Goal: Transaction & Acquisition: Purchase product/service

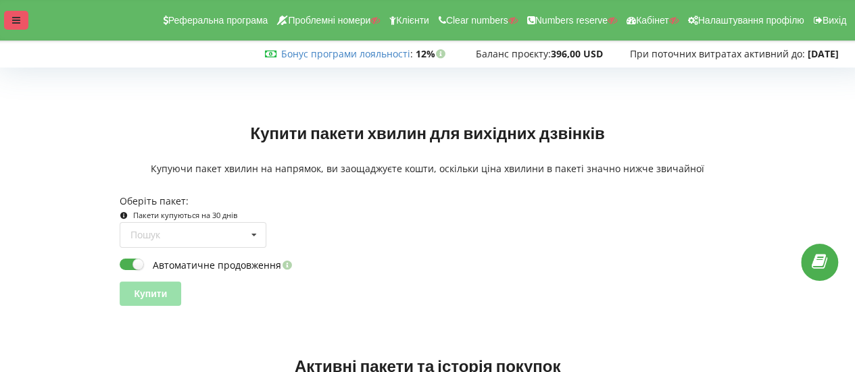
click at [26, 19] on div at bounding box center [16, 20] width 24 height 19
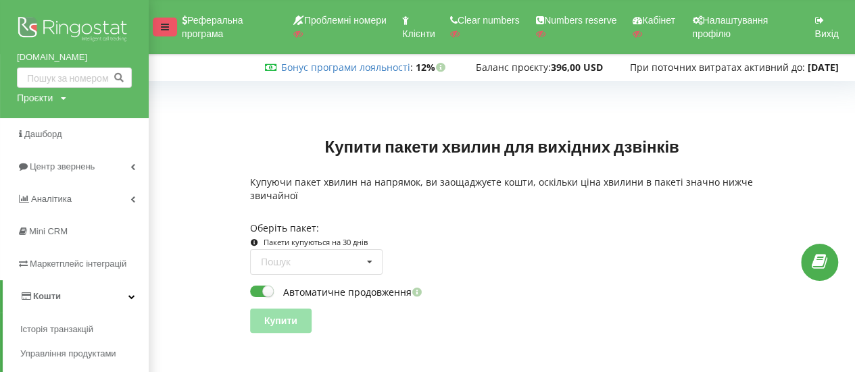
click at [167, 29] on icon at bounding box center [165, 26] width 8 height 9
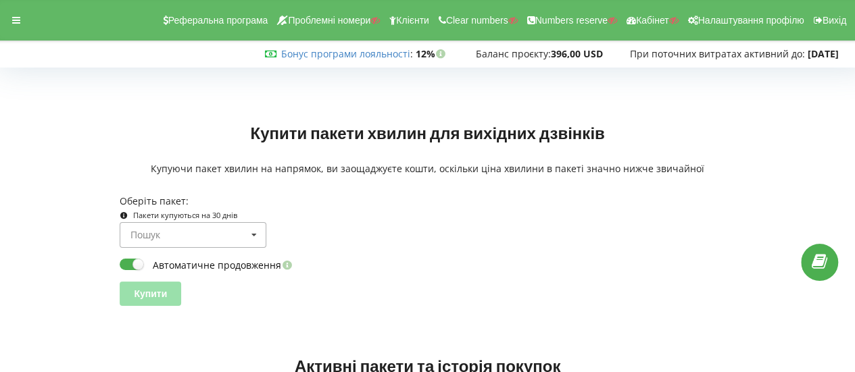
click at [234, 235] on input at bounding box center [193, 235] width 145 height 24
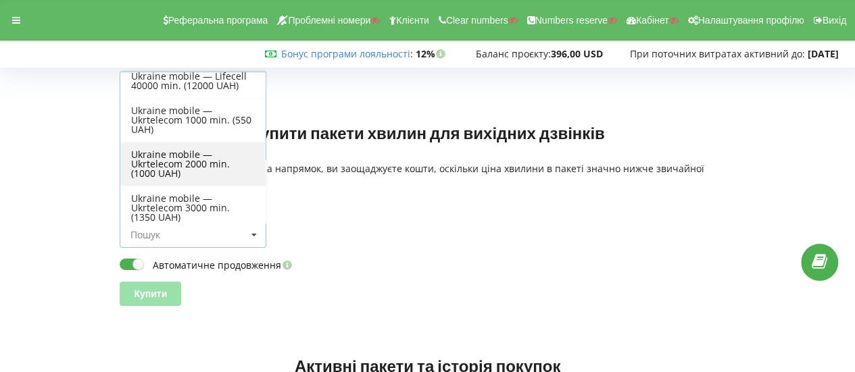
scroll to position [255, 0]
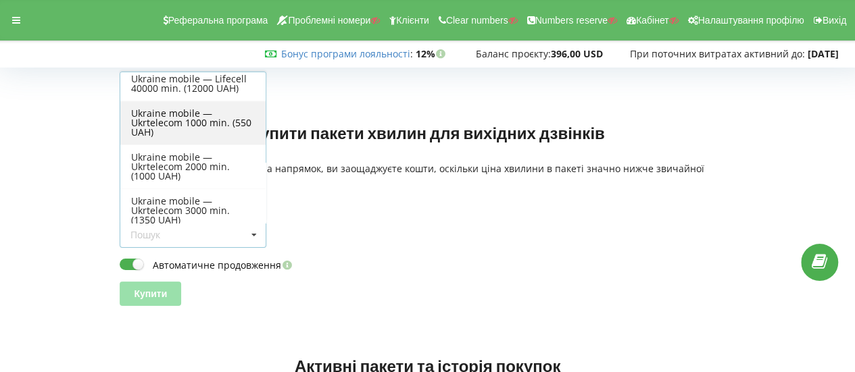
click at [197, 127] on div "Ukraine mobile — Ukrtelecom 1000 min. (550 UAH)" at bounding box center [192, 123] width 145 height 44
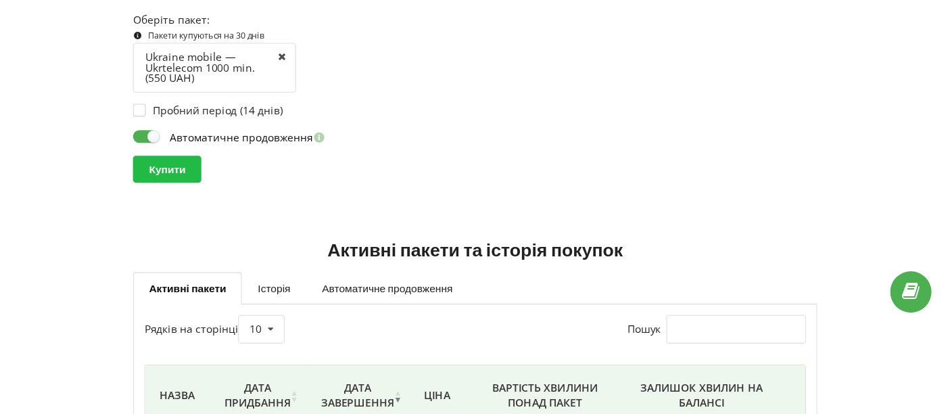
scroll to position [183, 0]
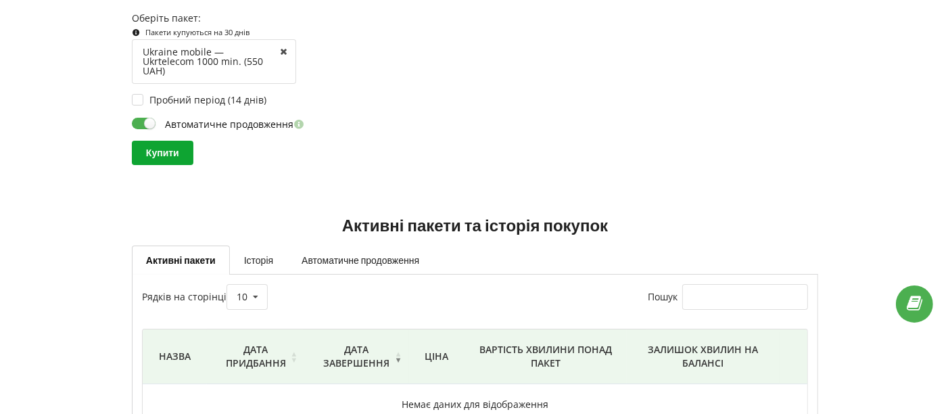
click at [166, 141] on input "Купити" at bounding box center [163, 153] width 62 height 24
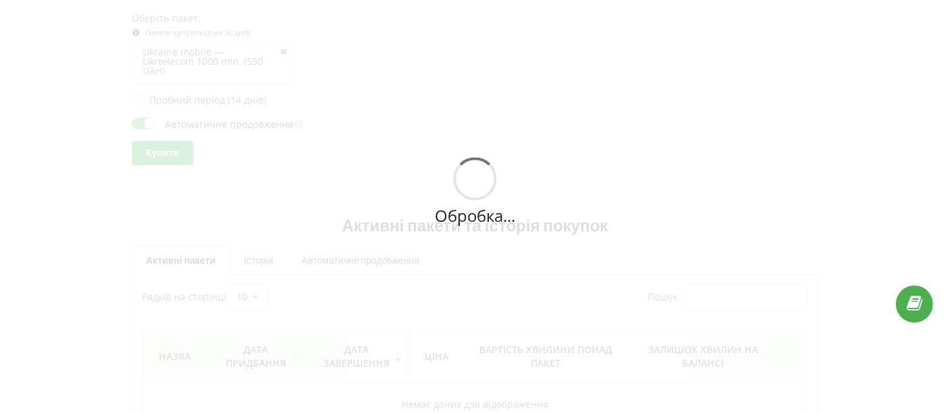
scroll to position [263, 0]
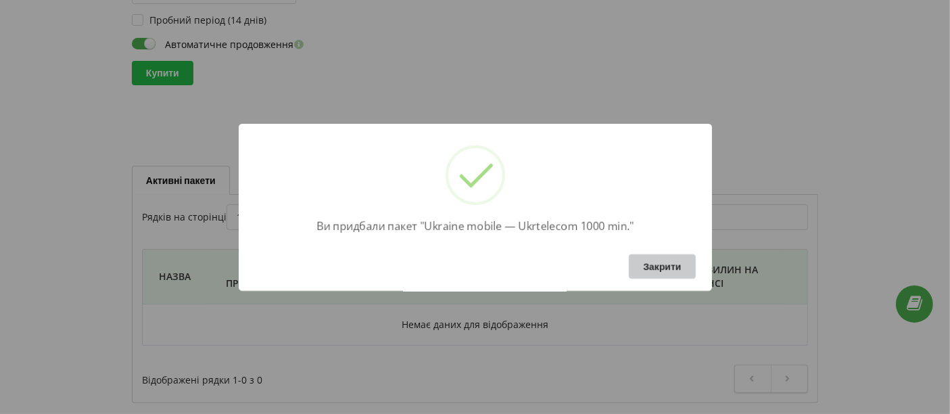
click at [658, 264] on button "Закрити" at bounding box center [662, 266] width 66 height 24
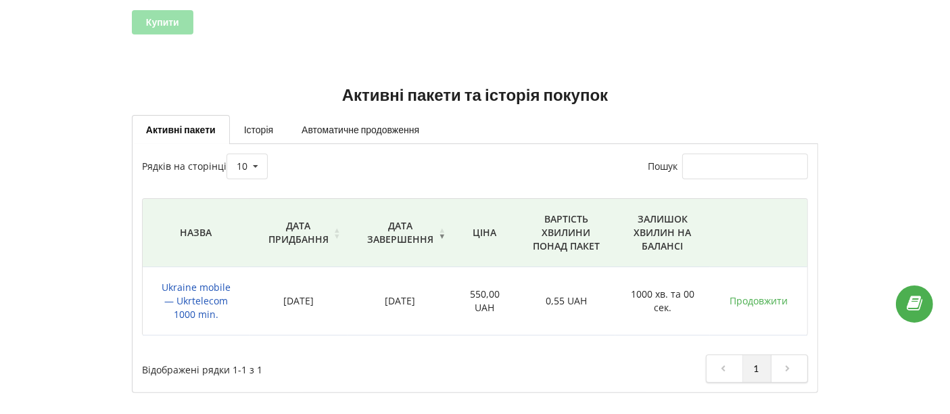
drag, startPoint x: 434, startPoint y: 297, endPoint x: 384, endPoint y: 295, distance: 50.0
click at [384, 295] on td "19.09.2025" at bounding box center [399, 301] width 105 height 68
click at [404, 137] on link "Автоматичне продовження" at bounding box center [360, 129] width 146 height 28
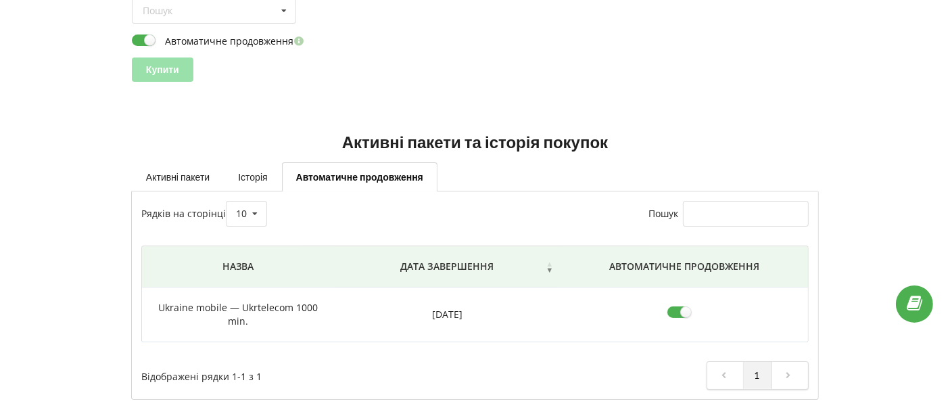
scroll to position [222, 0]
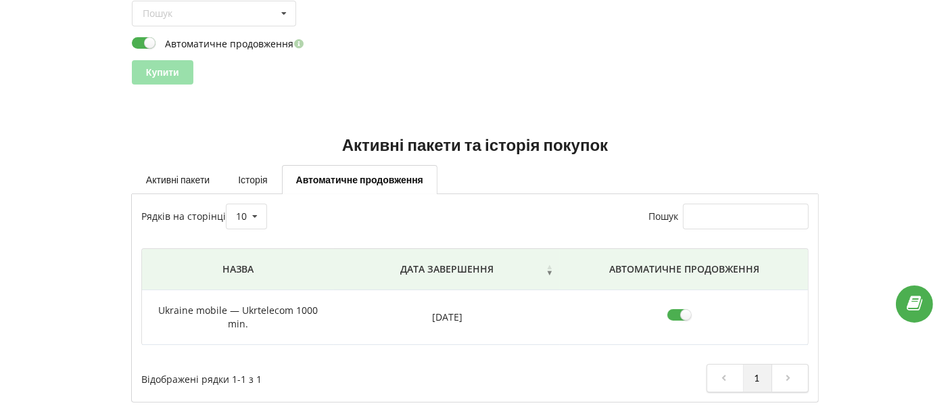
drag, startPoint x: 499, startPoint y: 321, endPoint x: 395, endPoint y: 316, distance: 103.5
click at [395, 316] on td "19.09.2025" at bounding box center [447, 317] width 226 height 55
click at [178, 167] on link "Активні пакети" at bounding box center [178, 179] width 92 height 28
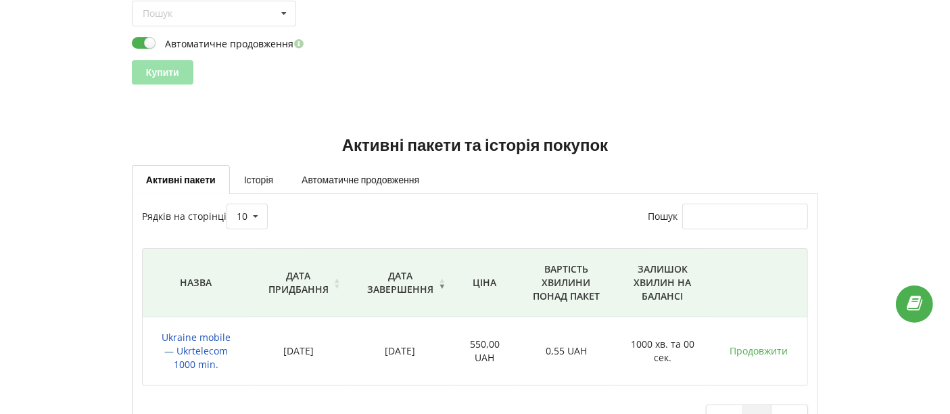
scroll to position [272, 0]
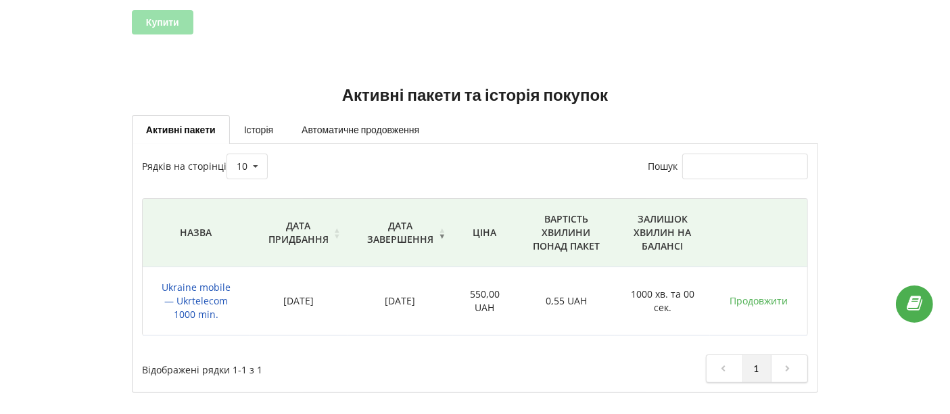
click at [212, 296] on span "Ukraine mobile — Ukrtelecom 1000 min." at bounding box center [196, 301] width 69 height 40
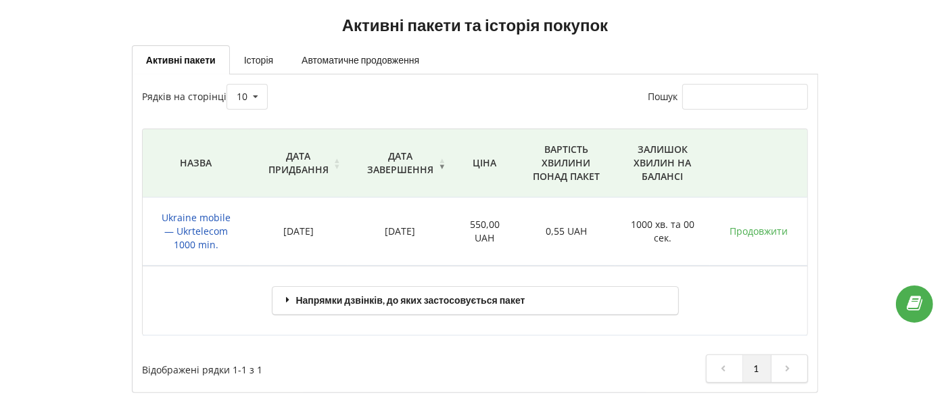
click at [322, 294] on div "Напрямки дзвінків, до яких застосовується пакет" at bounding box center [475, 301] width 406 height 28
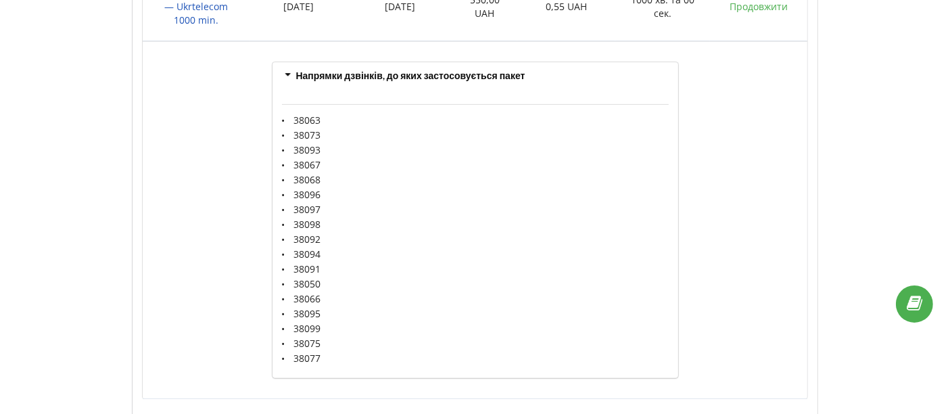
scroll to position [567, 0]
click at [359, 75] on div "Напрямки дзвінків, до яких застосовується пакет" at bounding box center [475, 76] width 406 height 28
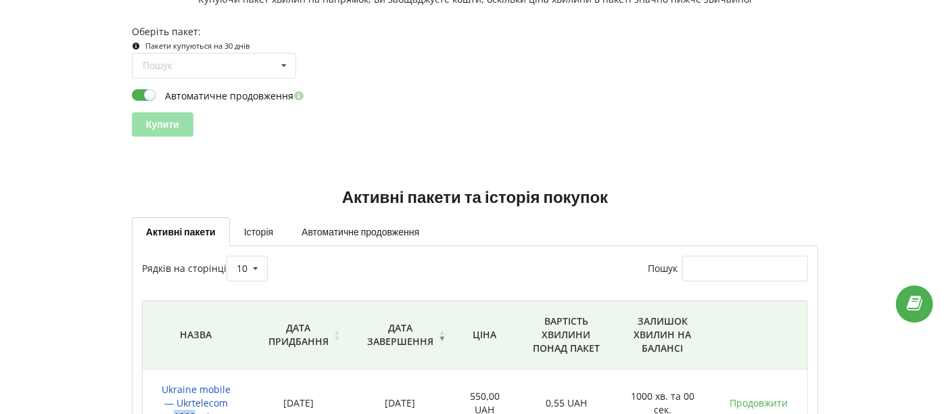
scroll to position [0, 0]
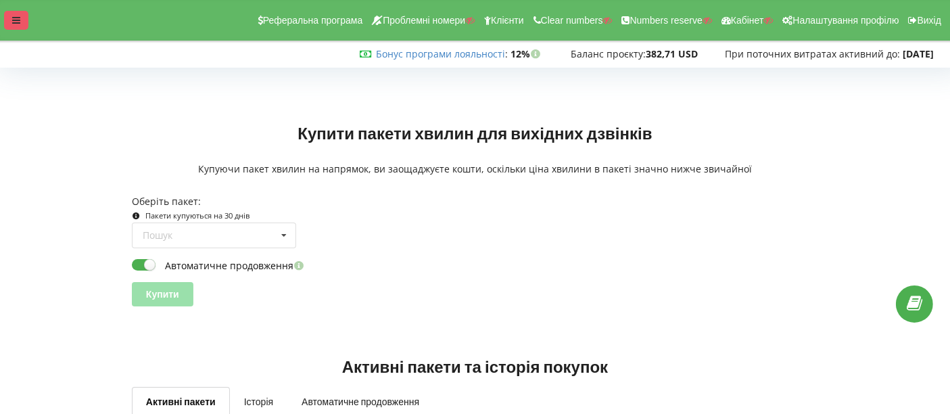
click at [14, 16] on icon at bounding box center [16, 20] width 8 height 9
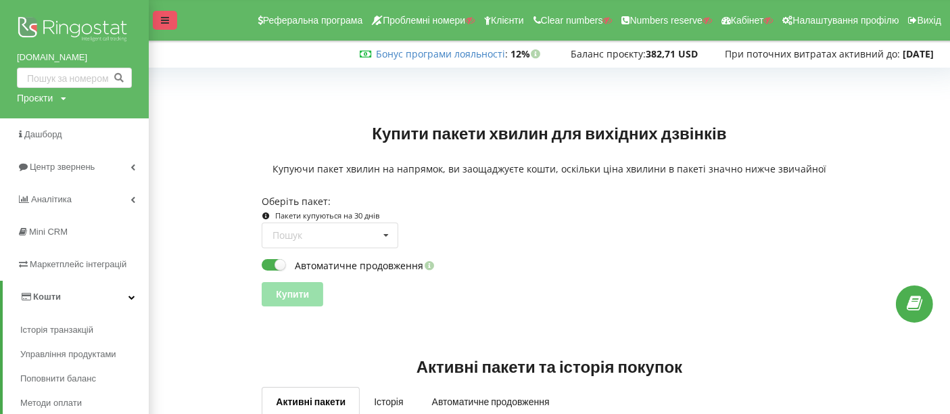
click at [174, 19] on div at bounding box center [165, 20] width 24 height 19
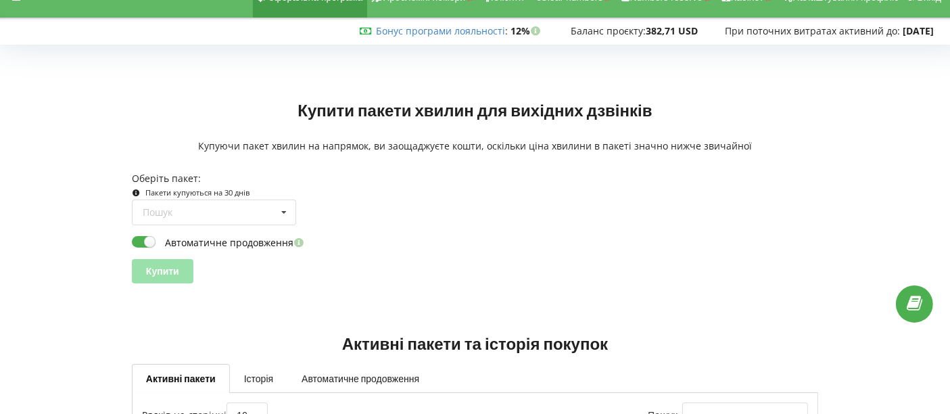
scroll to position [9, 0]
